Goal: Task Accomplishment & Management: Complete application form

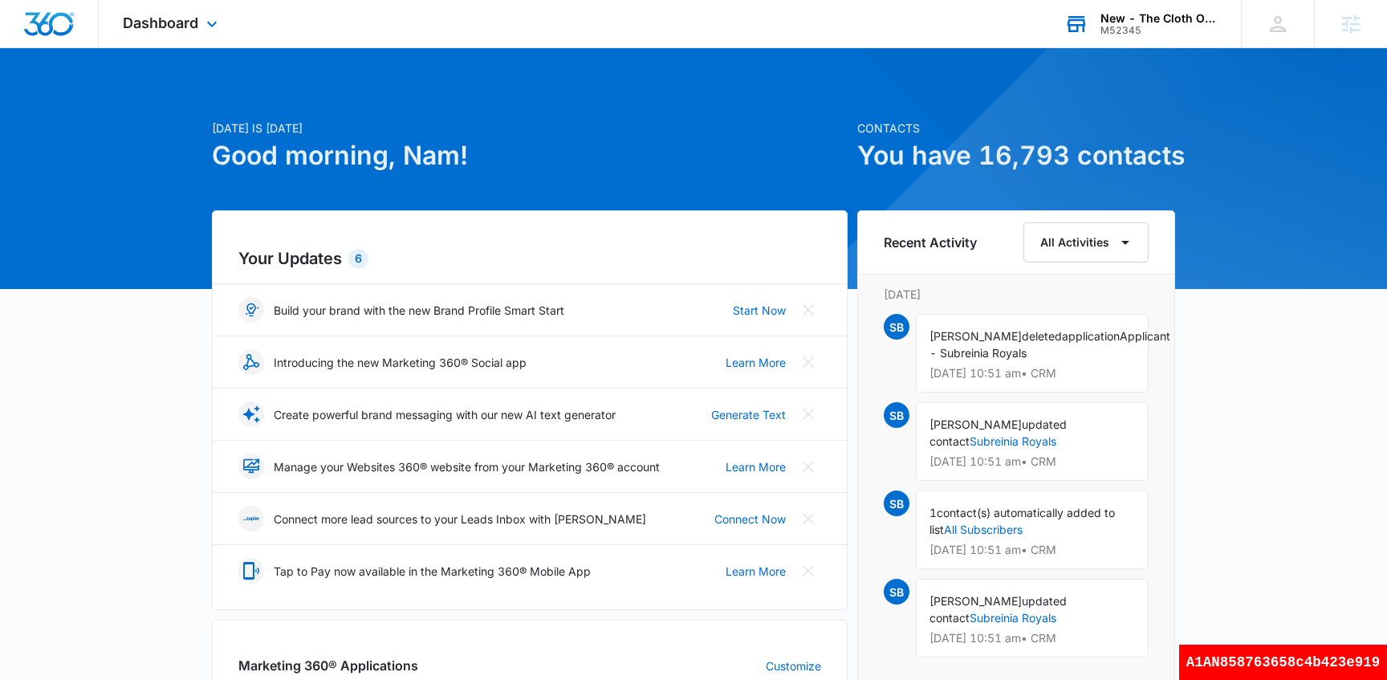
click at [1117, 28] on div "M52345" at bounding box center [1159, 30] width 117 height 11
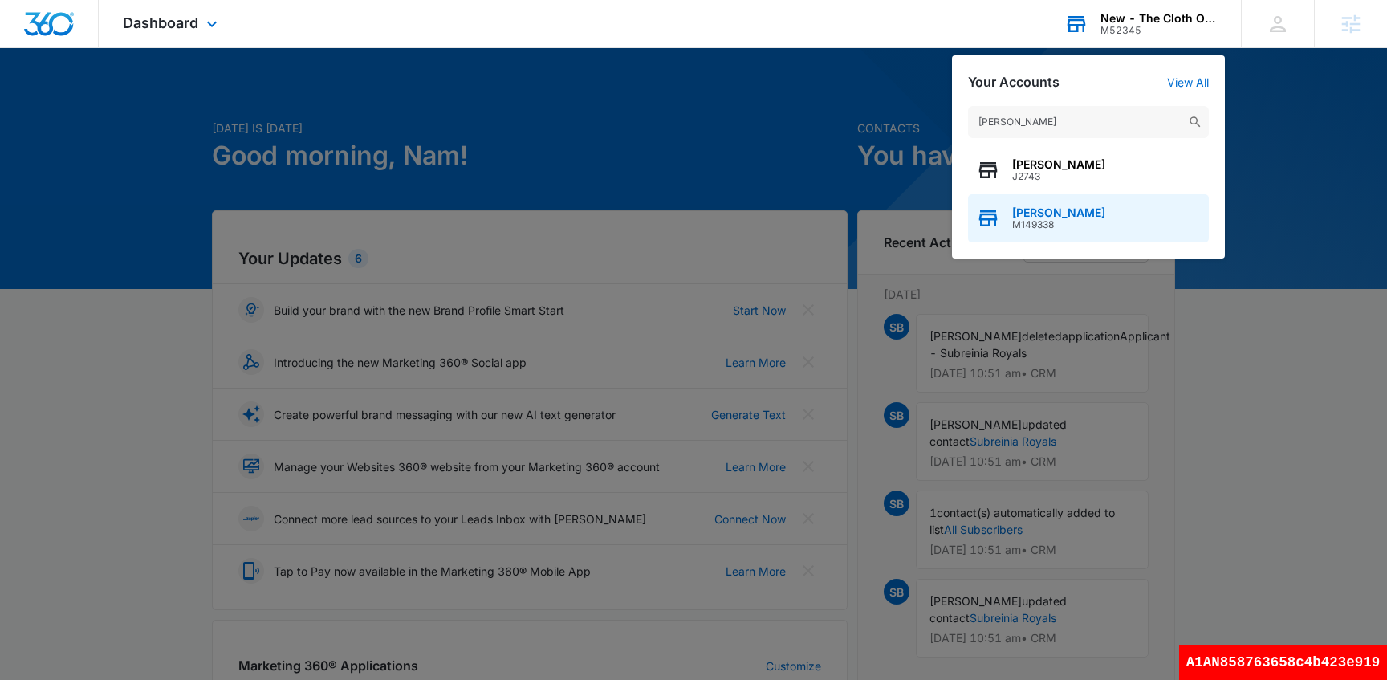
type input "[PERSON_NAME]"
click at [1048, 221] on span "M149338" at bounding box center [1058, 224] width 93 height 11
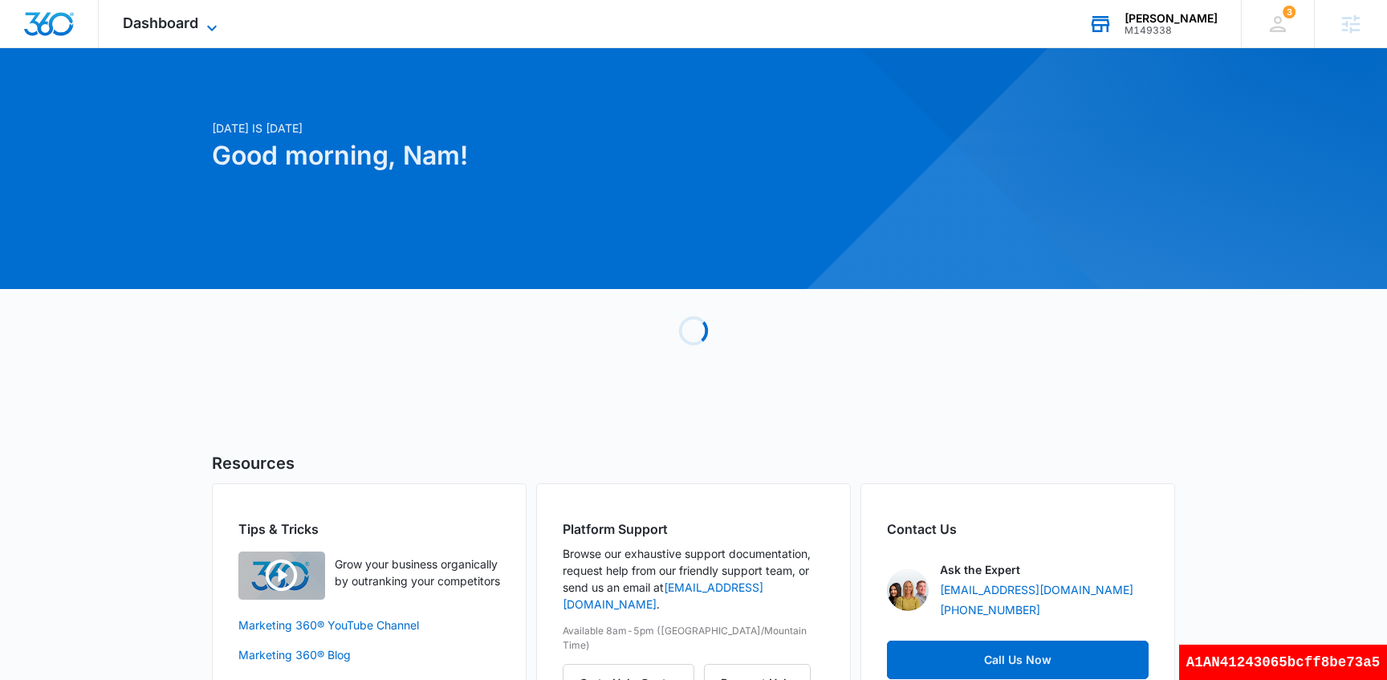
click at [159, 15] on span "Dashboard" at bounding box center [160, 22] width 75 height 17
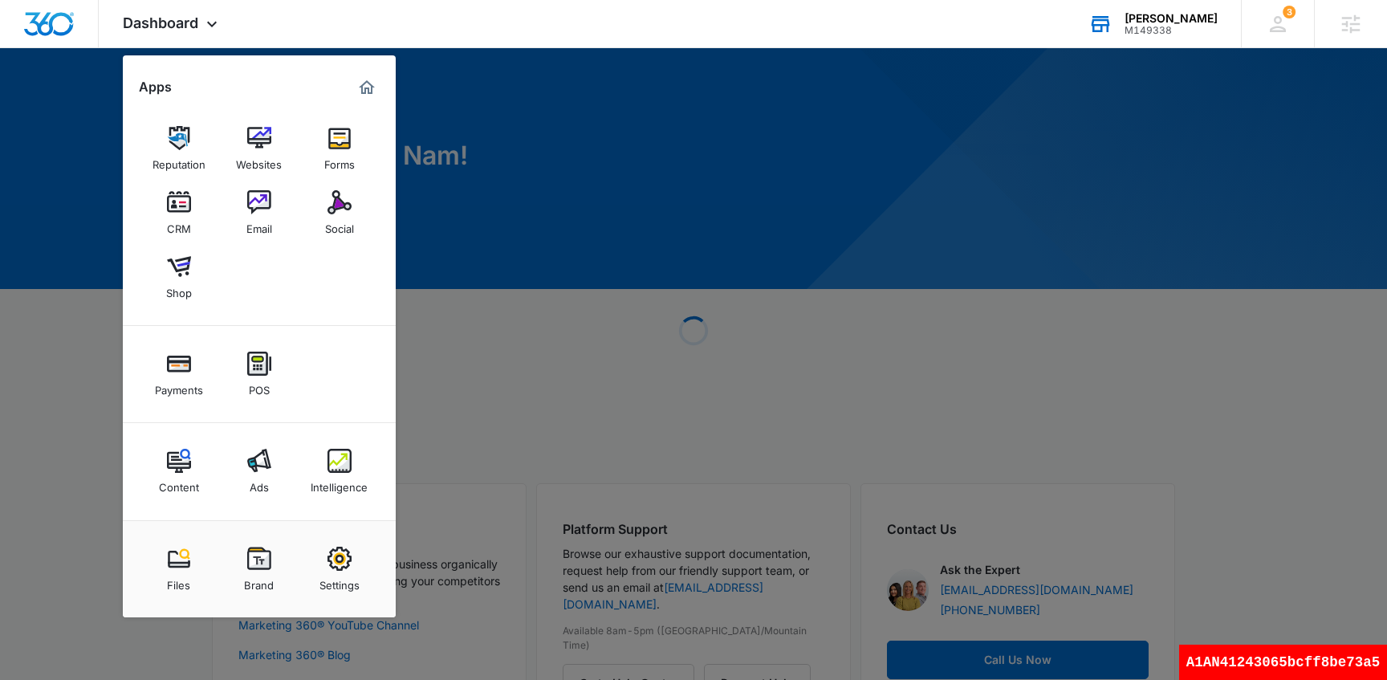
click at [173, 207] on img at bounding box center [179, 202] width 24 height 24
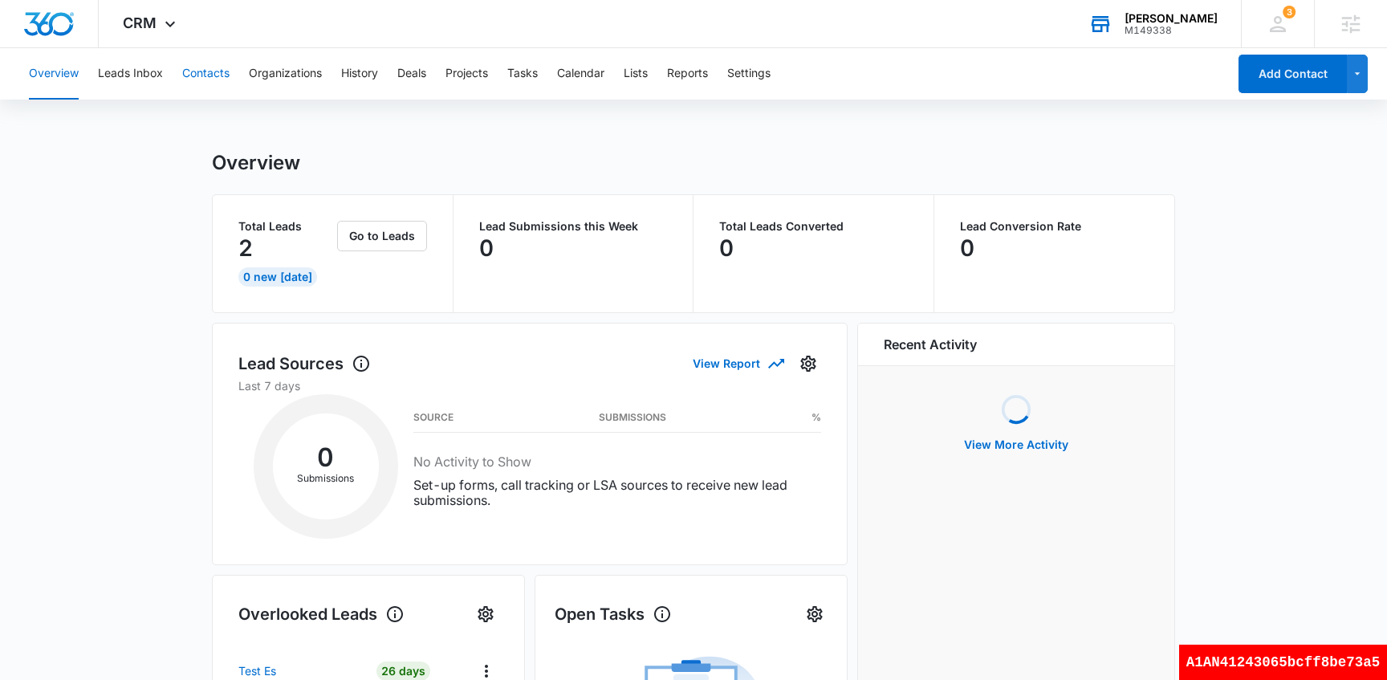
click at [215, 84] on button "Contacts" at bounding box center [205, 73] width 47 height 51
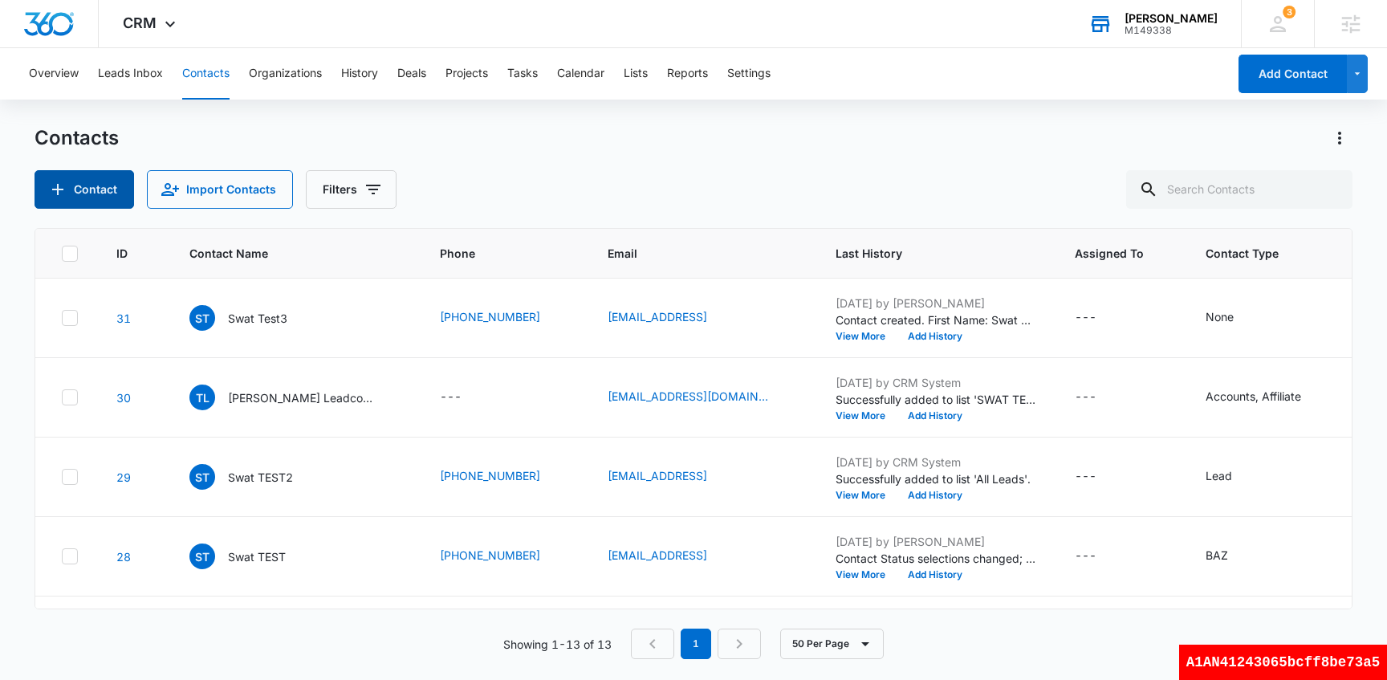
click at [102, 196] on button "Contact" at bounding box center [85, 189] width 100 height 39
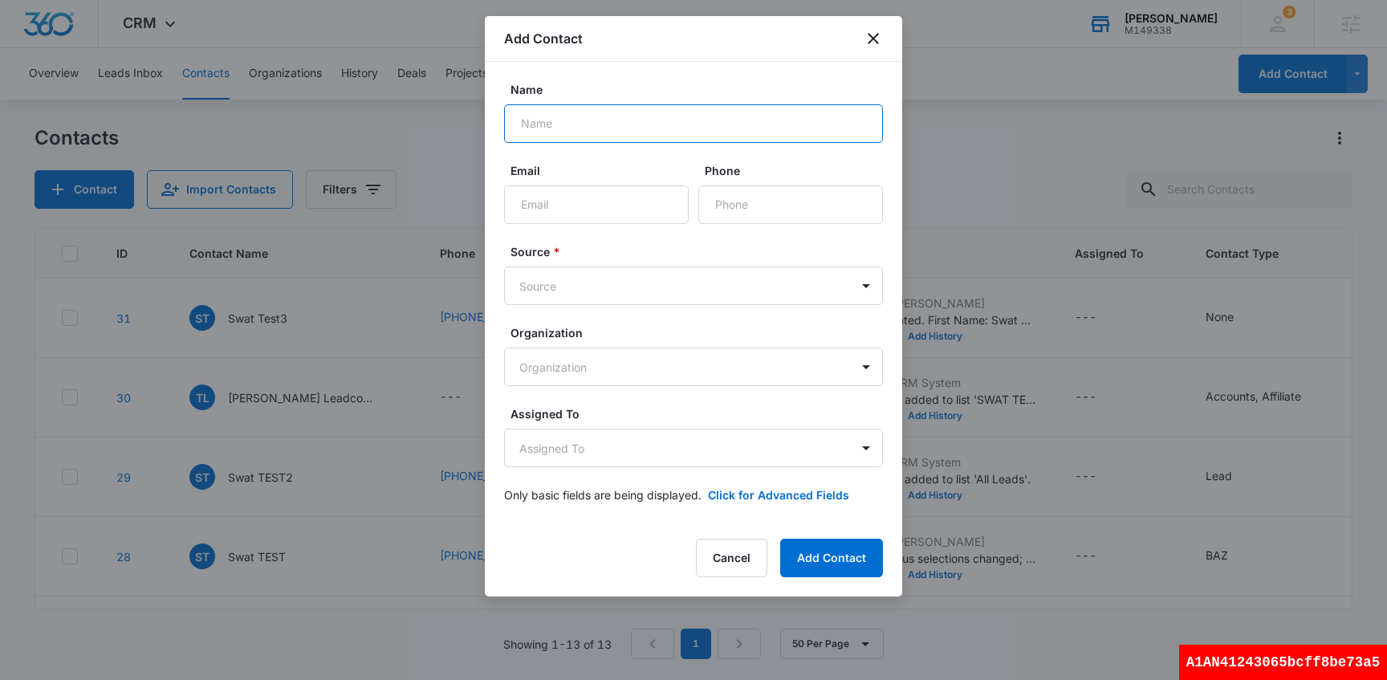
click at [614, 128] on input "Name" at bounding box center [693, 123] width 379 height 39
type input "swat test4"
click at [608, 202] on input "Email" at bounding box center [596, 204] width 185 height 39
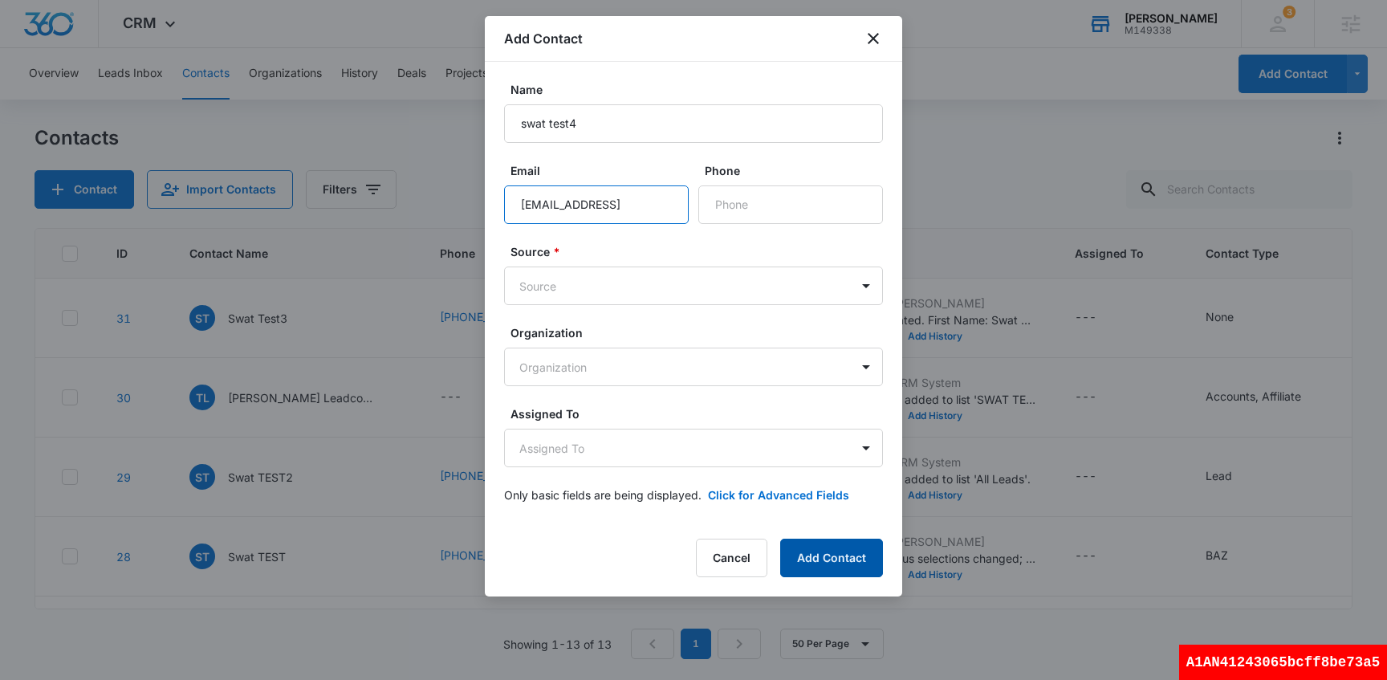
type input "[EMAIL_ADDRESS]"
click at [853, 557] on button "Add Contact" at bounding box center [831, 558] width 103 height 39
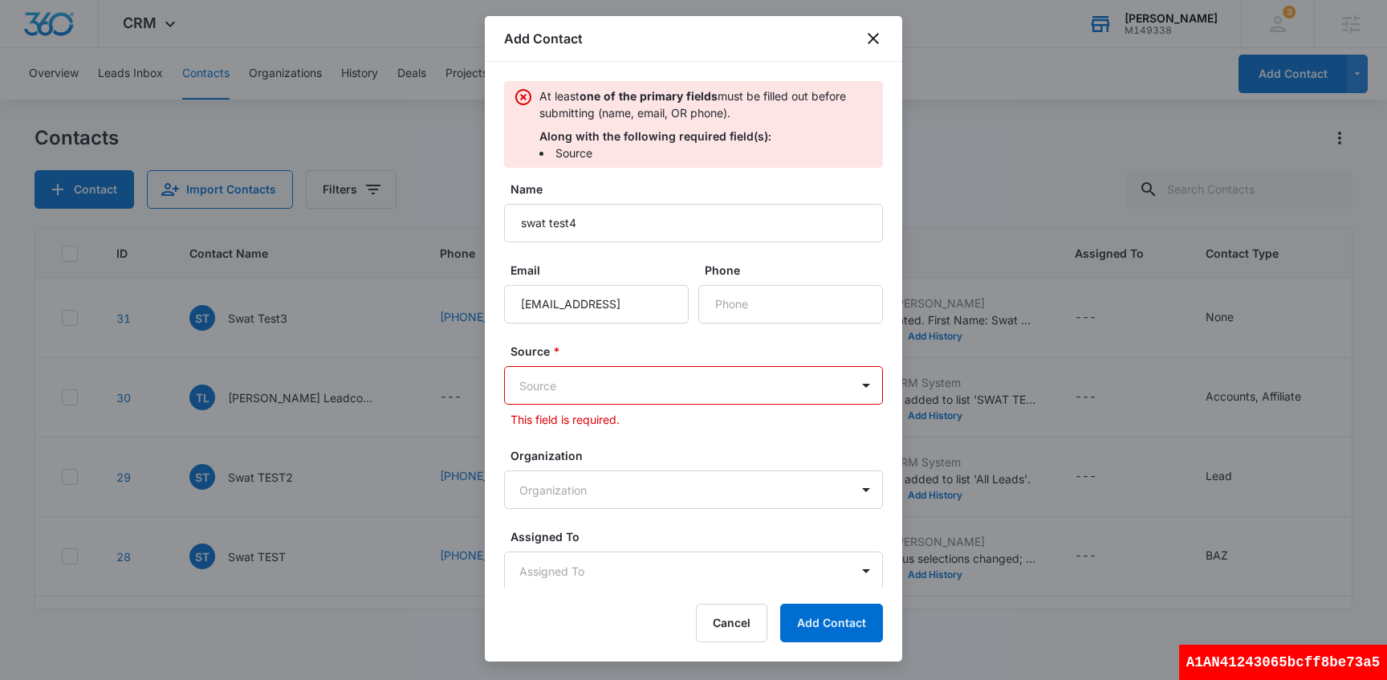
click at [678, 386] on body "CRM Apps Reputation Websites Forms CRM Email Social Shop Payments POS Content A…" at bounding box center [693, 340] width 1387 height 680
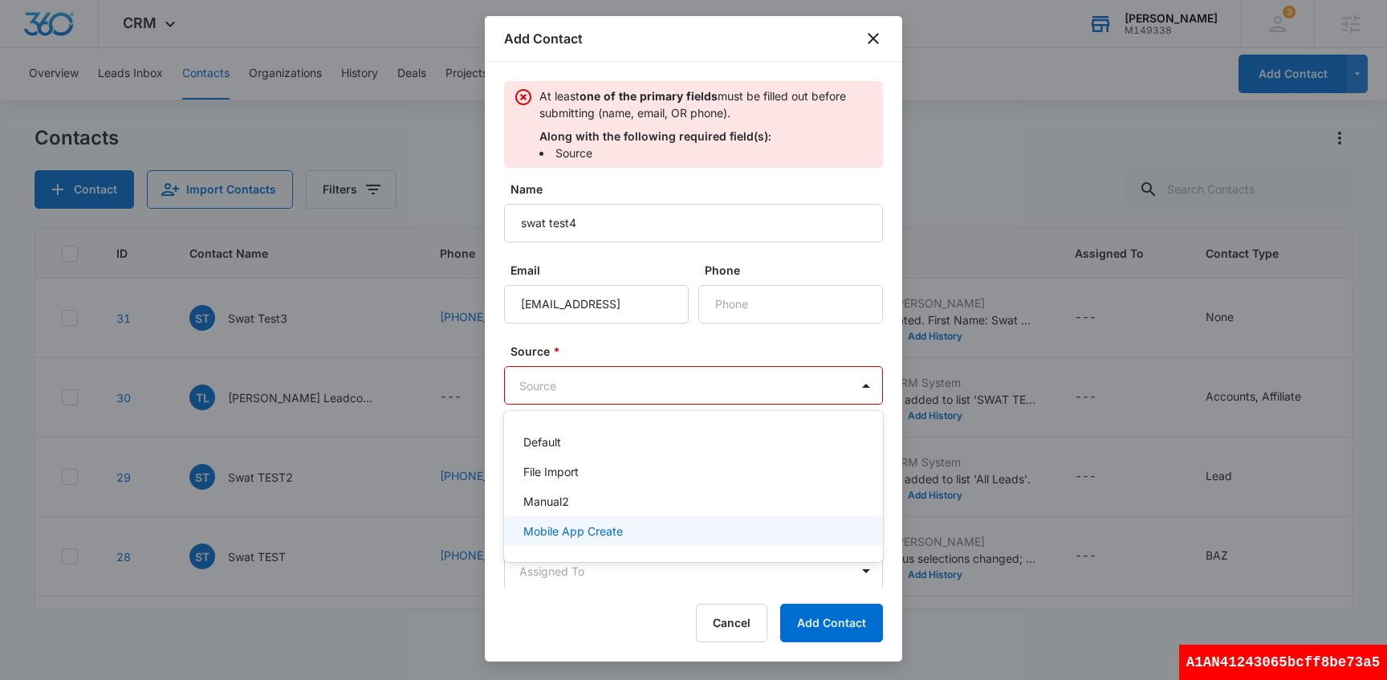
click at [628, 540] on div "Mobile App Create" at bounding box center [693, 531] width 379 height 30
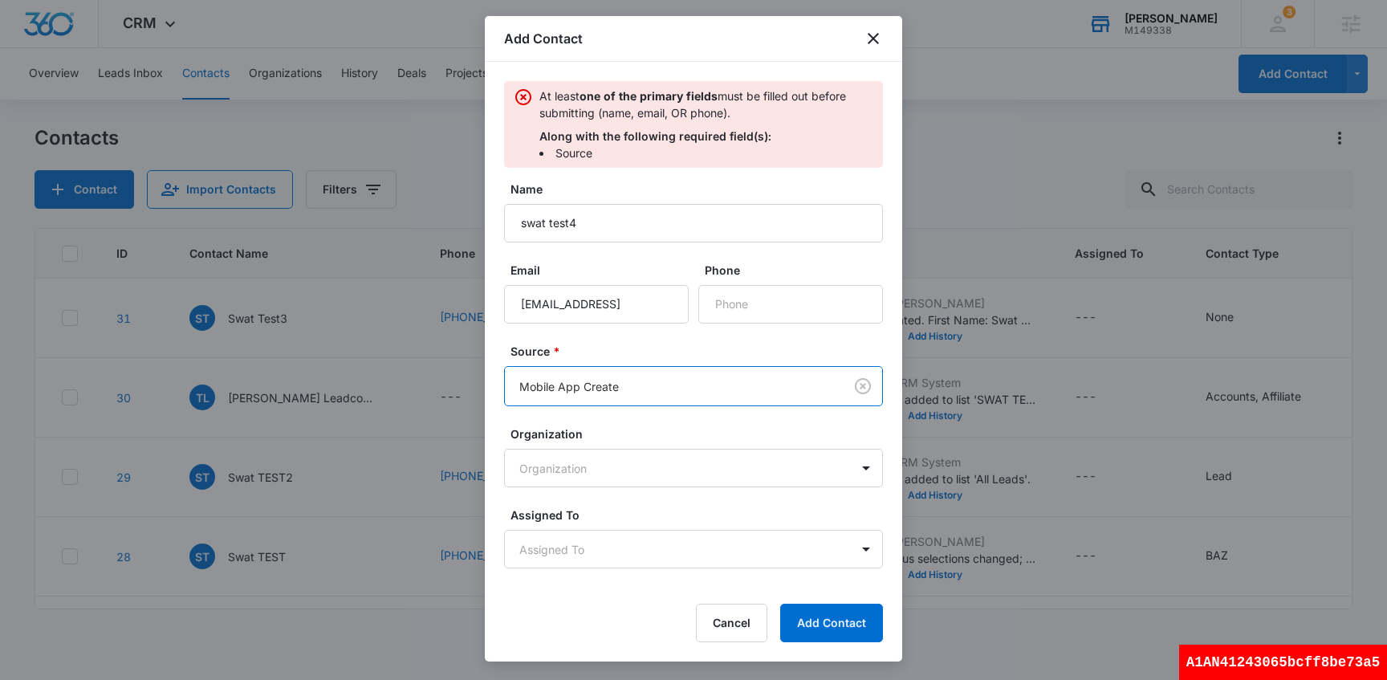
scroll to position [19, 0]
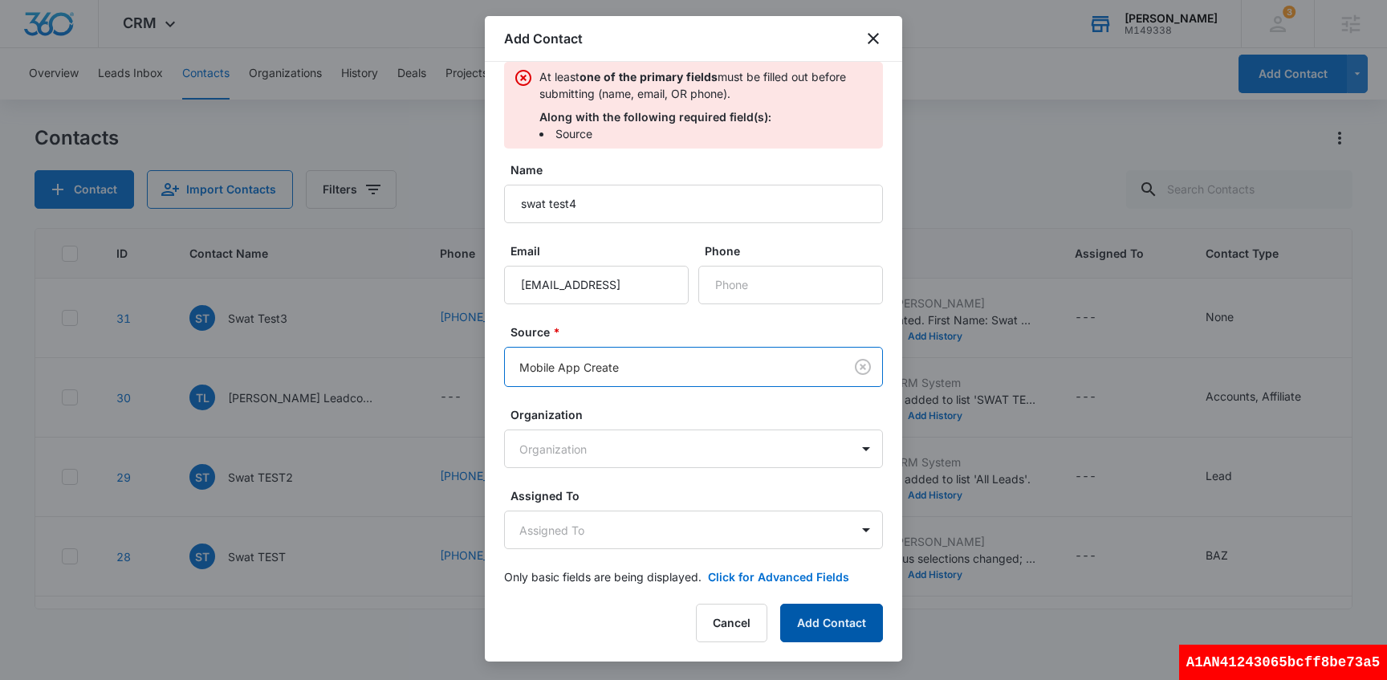
click at [828, 629] on button "Add Contact" at bounding box center [831, 623] width 103 height 39
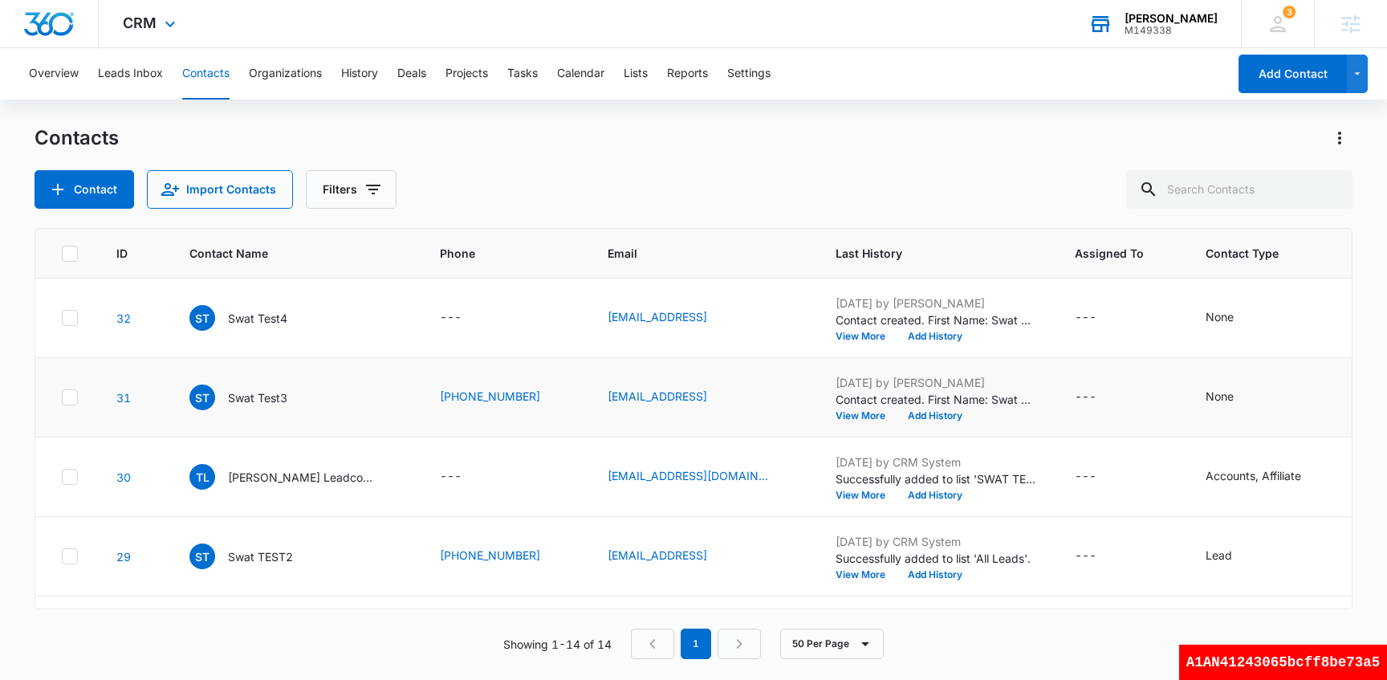
drag, startPoint x: 752, startPoint y: 48, endPoint x: 769, endPoint y: 0, distance: 51.0
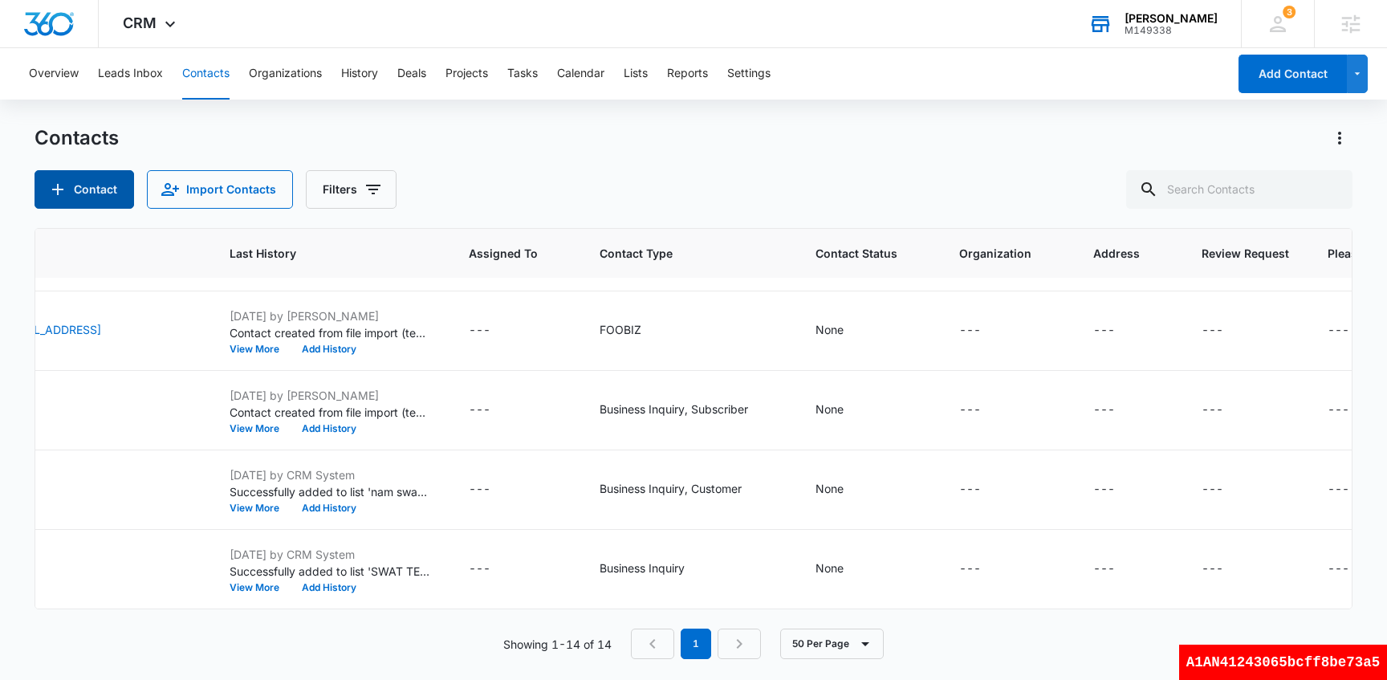
scroll to position [782, 0]
